Goal: Task Accomplishment & Management: Manage account settings

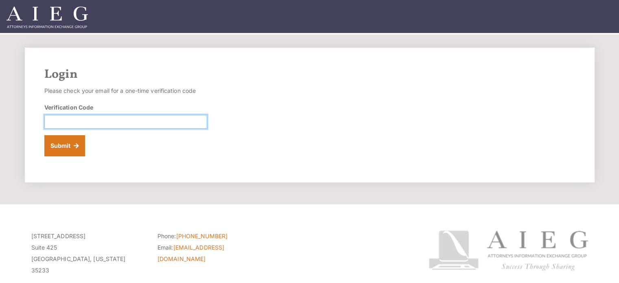
click at [53, 118] on input "Verification Code" at bounding box center [125, 122] width 163 height 14
type input "6866668"
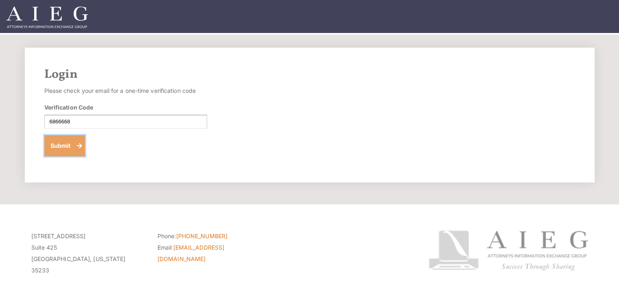
click at [52, 143] on button "Submit" at bounding box center [64, 145] width 41 height 21
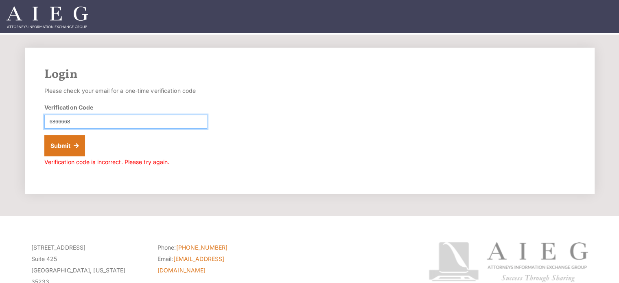
drag, startPoint x: 73, startPoint y: 121, endPoint x: 18, endPoint y: 118, distance: 55.4
click at [18, 118] on div "Login Please check your email for a one-time verification code Verification Cod…" at bounding box center [310, 121] width 586 height 146
type input "686668"
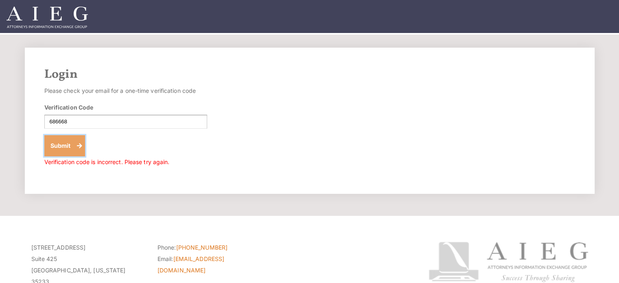
click at [55, 146] on button "Submit" at bounding box center [64, 145] width 41 height 21
